Goal: Task Accomplishment & Management: Manage account settings

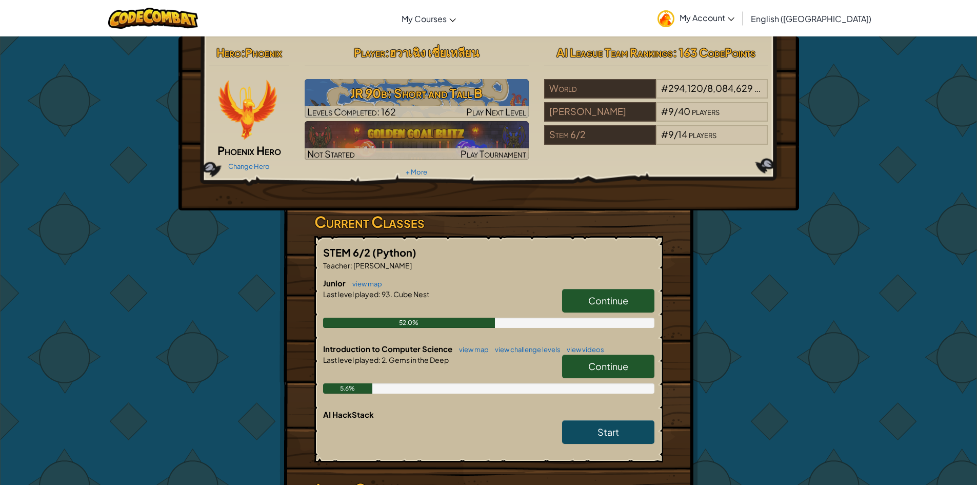
click at [734, 15] on span "My Account" at bounding box center [706, 17] width 55 height 11
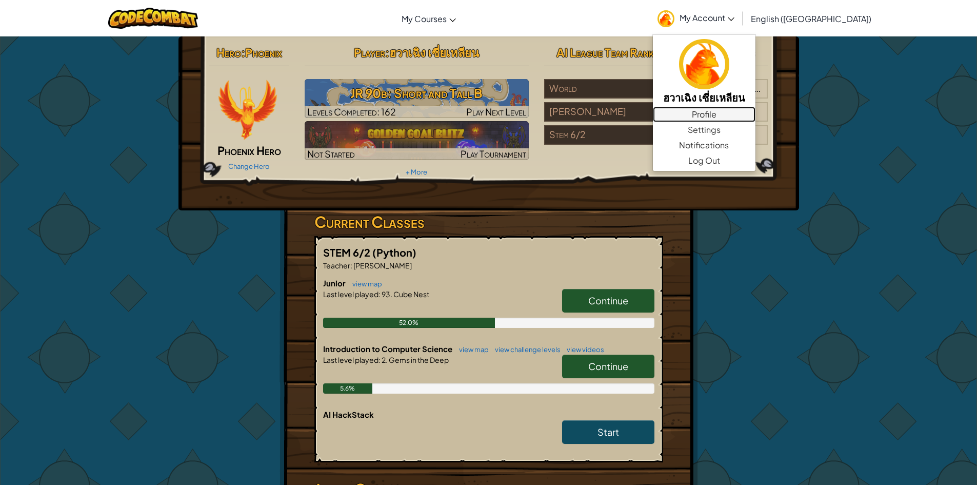
click at [755, 116] on link "Profile" at bounding box center [704, 114] width 103 height 15
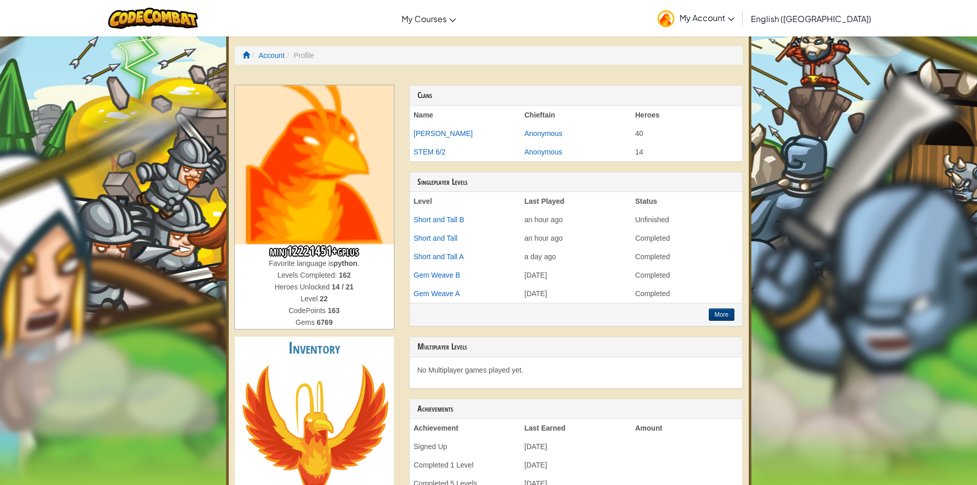
click at [734, 19] on span "My Account" at bounding box center [706, 17] width 55 height 11
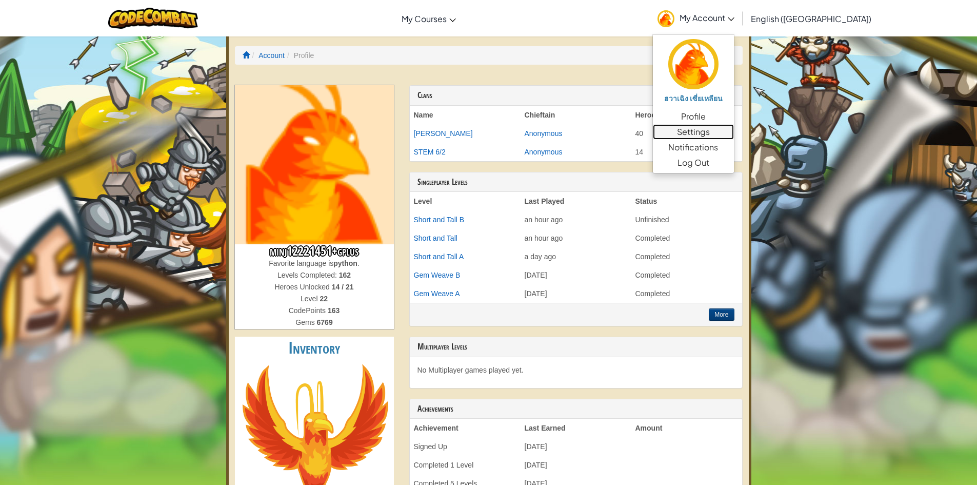
click at [734, 129] on link "Settings" at bounding box center [693, 131] width 81 height 15
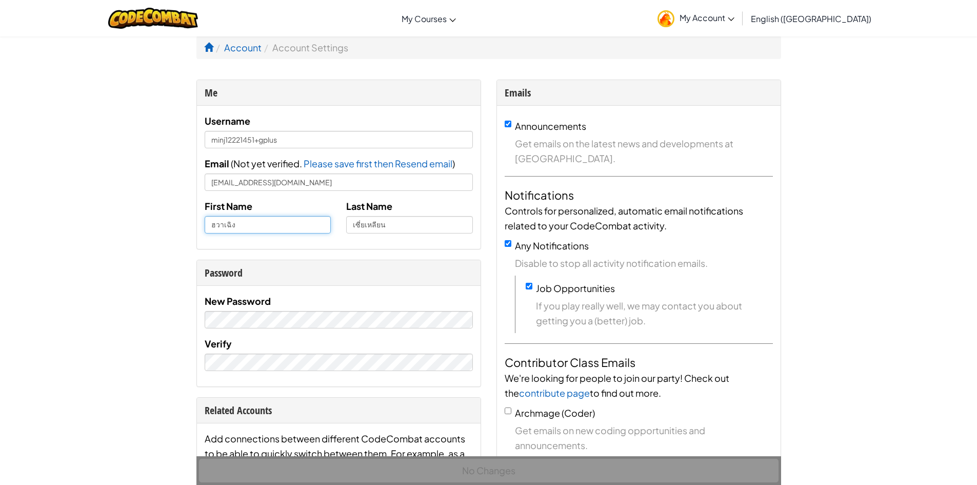
click at [266, 227] on input "ฮวาเฉิง" at bounding box center [268, 224] width 127 height 17
drag, startPoint x: 266, startPoint y: 227, endPoint x: 211, endPoint y: 228, distance: 54.9
click at [211, 228] on input "ฮวาเฉิง" at bounding box center [268, 224] width 127 height 17
type input "0bI4ymi"
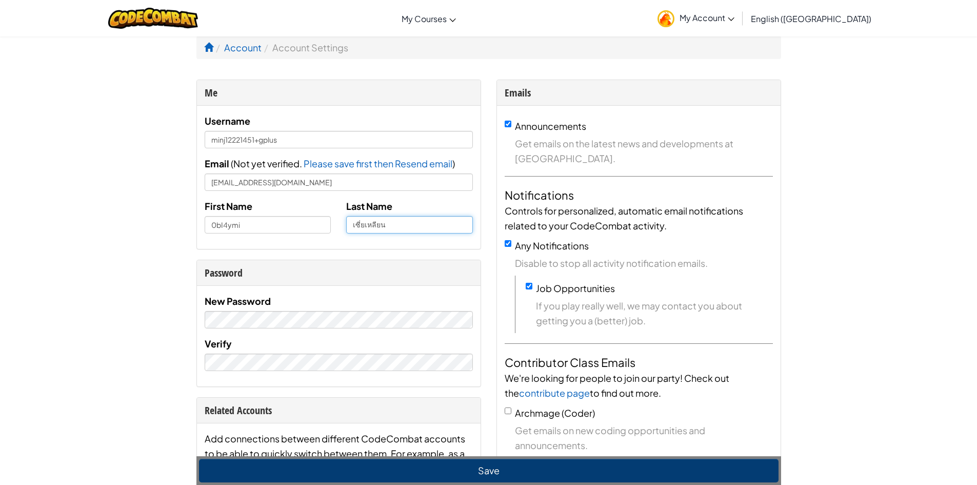
drag, startPoint x: 407, startPoint y: 225, endPoint x: 339, endPoint y: 223, distance: 67.2
click at [340, 224] on div "Last Name เซี่[PERSON_NAME]" at bounding box center [409, 215] width 142 height 35
type input "[PERSON_NAME]"
drag, startPoint x: 252, startPoint y: 219, endPoint x: 168, endPoint y: 219, distance: 84.1
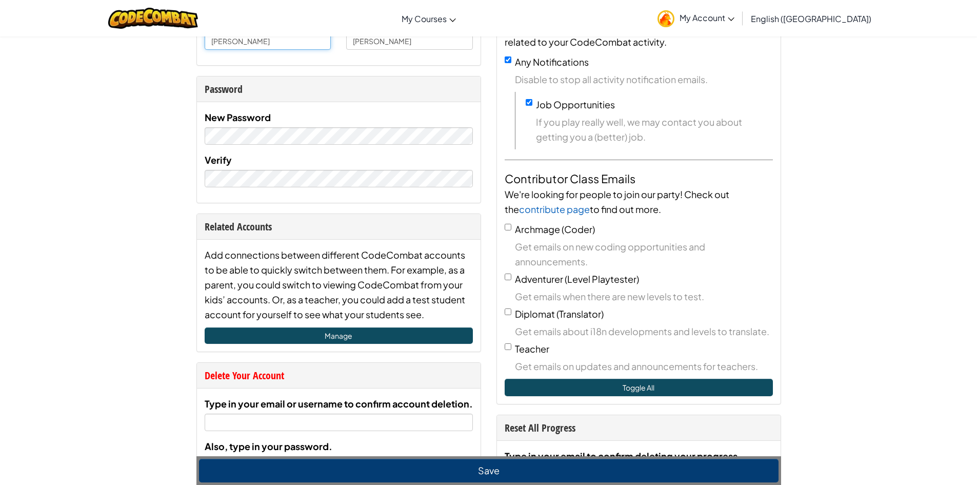
scroll to position [205, 0]
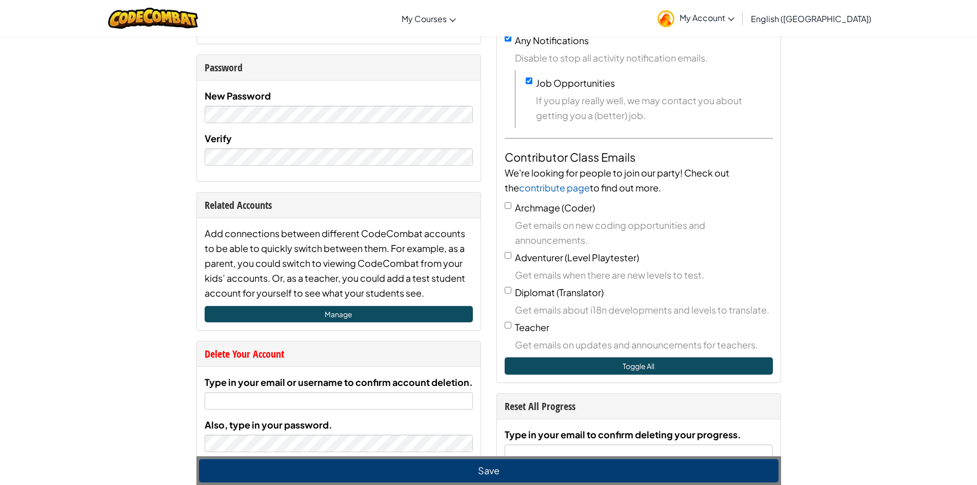
type input "[PERSON_NAME]"
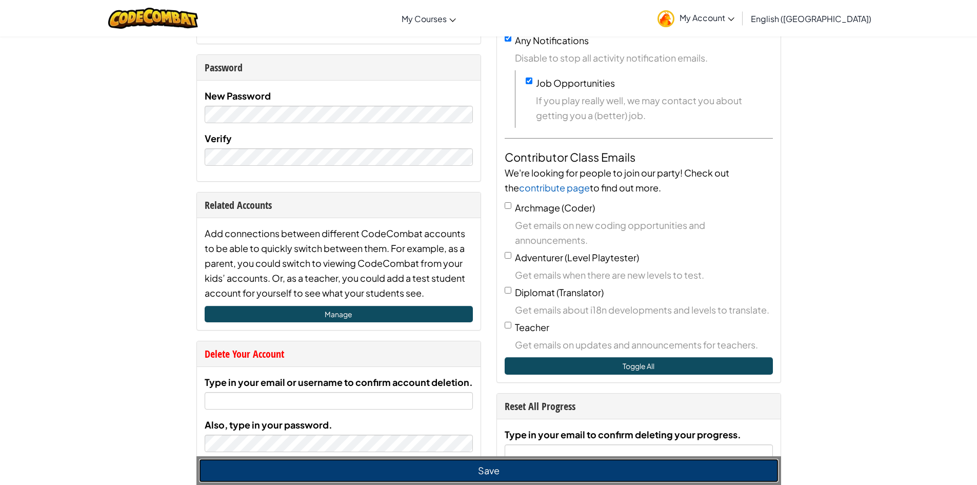
click at [448, 472] on button "Save" at bounding box center [488, 470] width 579 height 24
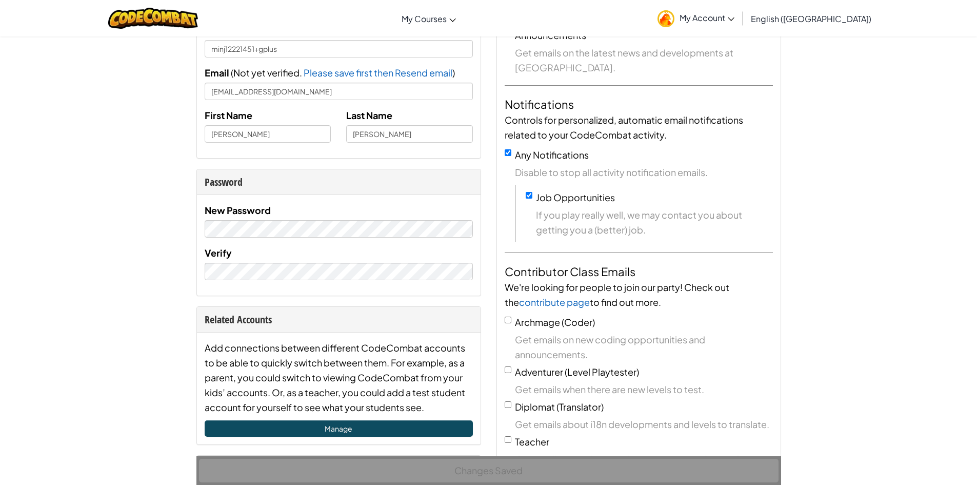
scroll to position [0, 0]
